Goal: Contribute content

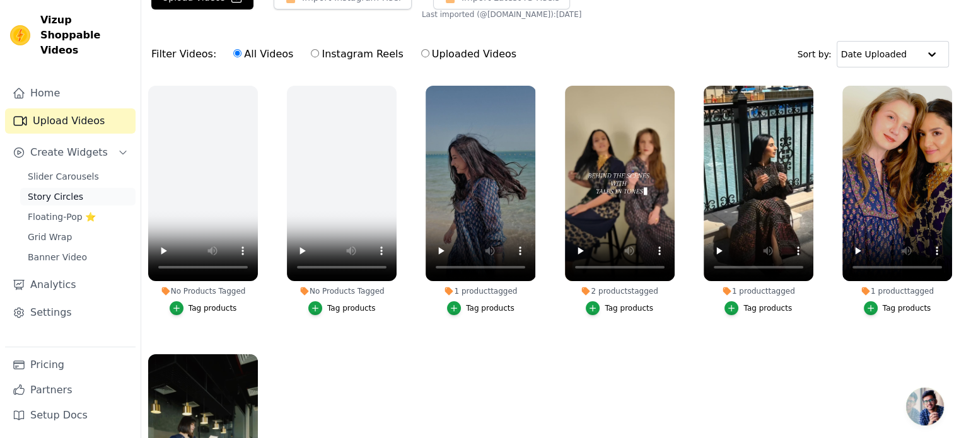
scroll to position [49, 0]
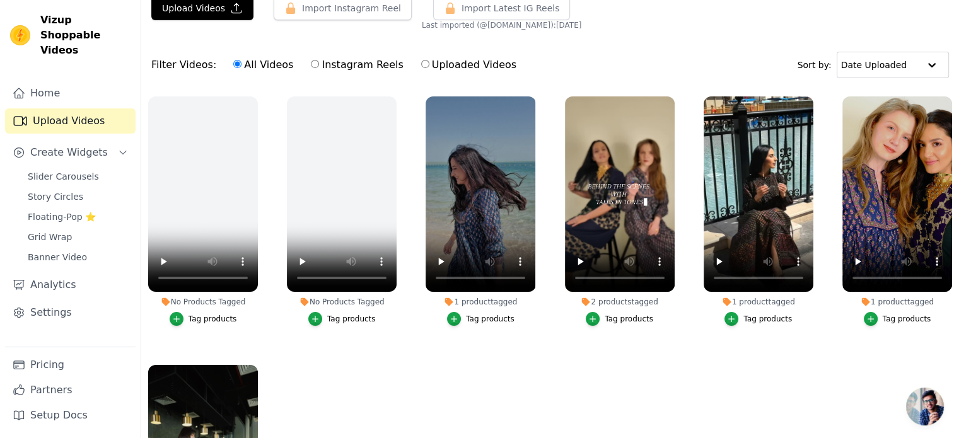
click at [91, 108] on link "Upload Videos" at bounding box center [70, 120] width 130 height 25
click at [70, 108] on link "Upload Videos" at bounding box center [70, 120] width 130 height 25
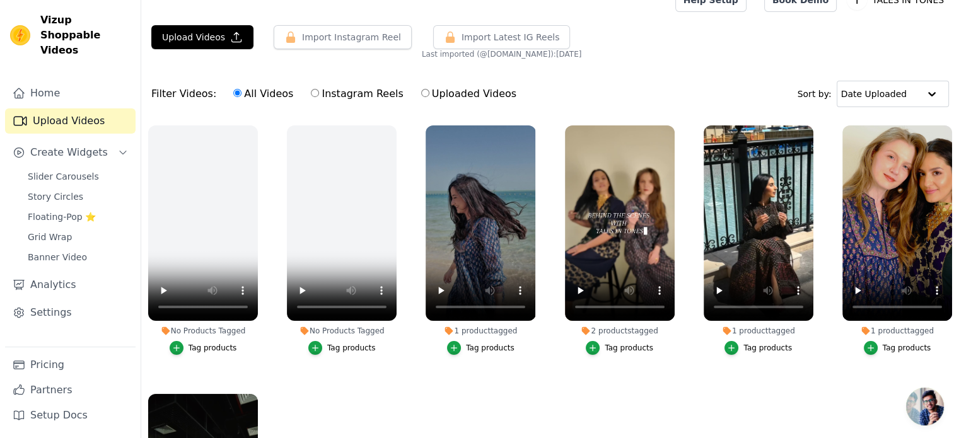
scroll to position [0, 0]
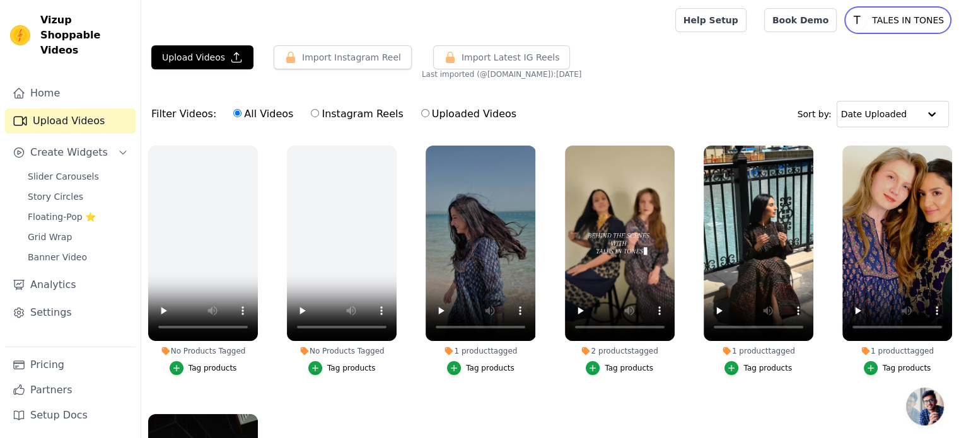
click at [891, 27] on p "TALES IN TONES" at bounding box center [908, 20] width 82 height 23
